Goal: Information Seeking & Learning: Learn about a topic

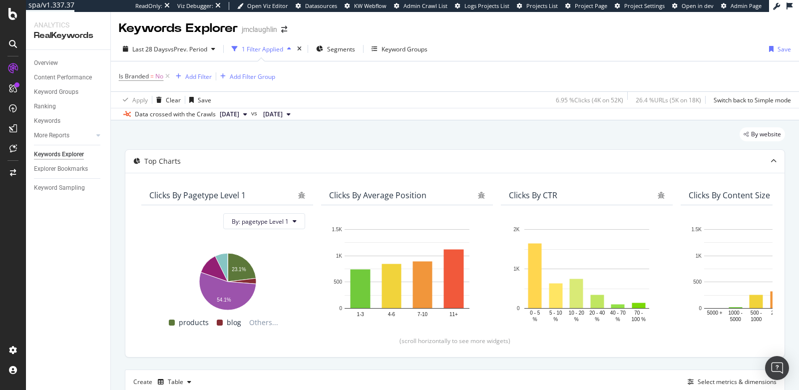
scroll to position [446, 0]
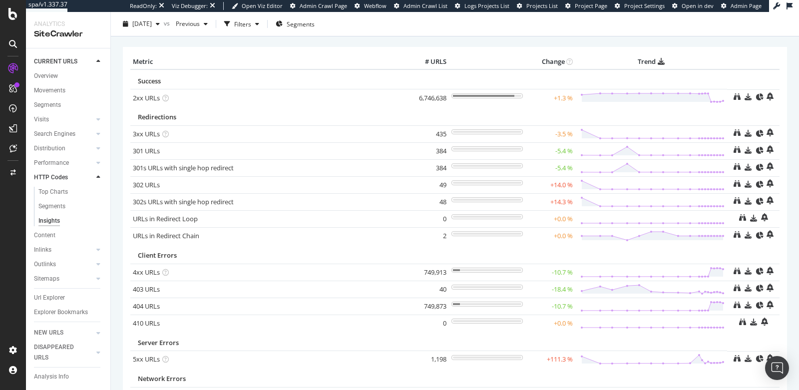
scroll to position [29, 0]
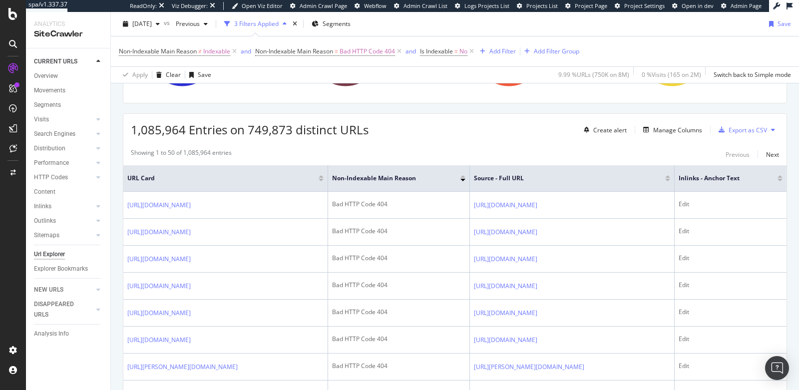
scroll to position [215, 0]
